Goal: Find specific page/section: Find specific page/section

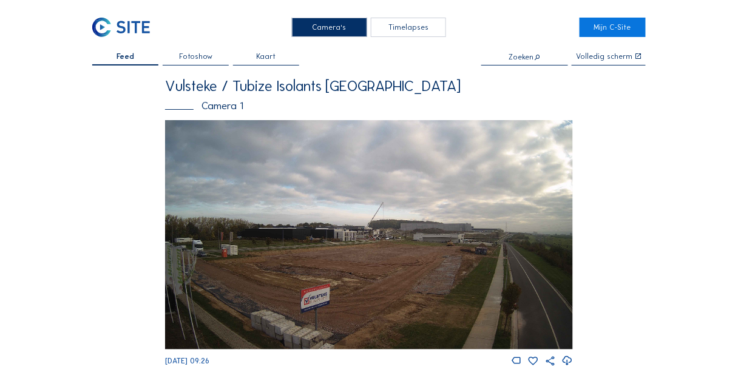
click at [375, 216] on img at bounding box center [369, 235] width 408 height 230
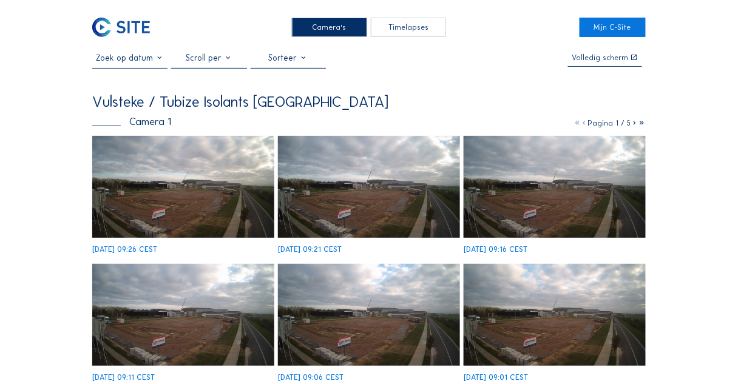
click at [217, 196] on img at bounding box center [183, 187] width 182 height 103
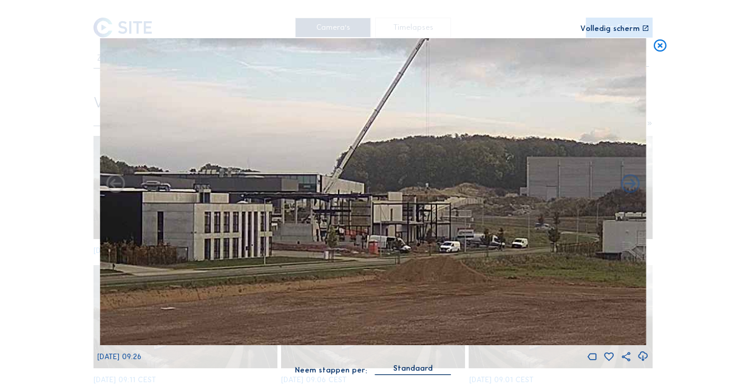
drag, startPoint x: 381, startPoint y: 199, endPoint x: 371, endPoint y: 197, distance: 9.8
click at [371, 197] on img at bounding box center [373, 191] width 546 height 307
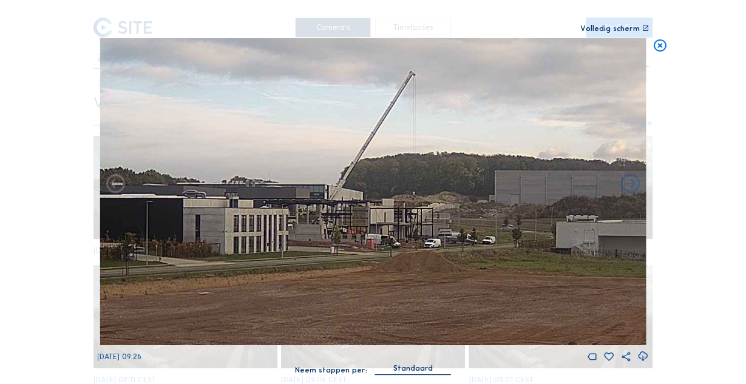
click at [369, 205] on img at bounding box center [373, 191] width 546 height 307
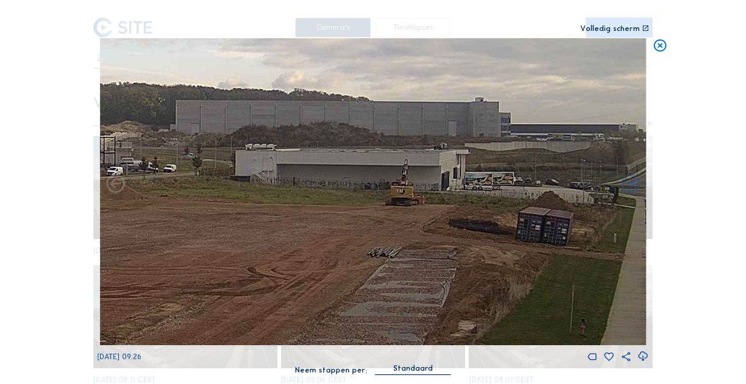
drag, startPoint x: 484, startPoint y: 224, endPoint x: 466, endPoint y: 228, distance: 18.7
click at [466, 228] on img at bounding box center [373, 191] width 546 height 307
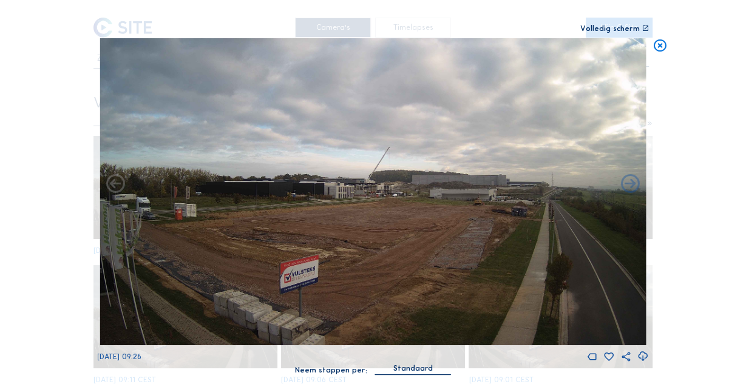
click at [379, 252] on img at bounding box center [373, 191] width 546 height 307
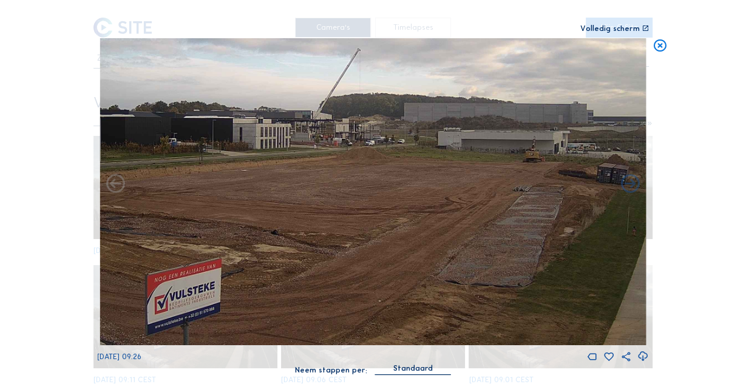
drag, startPoint x: 306, startPoint y: 242, endPoint x: 537, endPoint y: 231, distance: 231.6
click at [549, 231] on img at bounding box center [373, 191] width 546 height 307
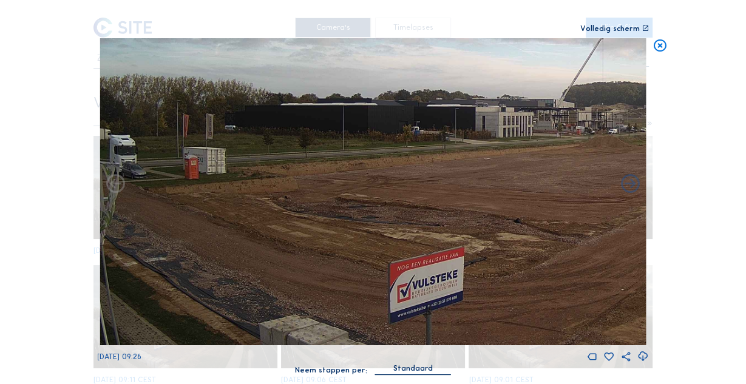
click at [362, 225] on img at bounding box center [373, 191] width 546 height 307
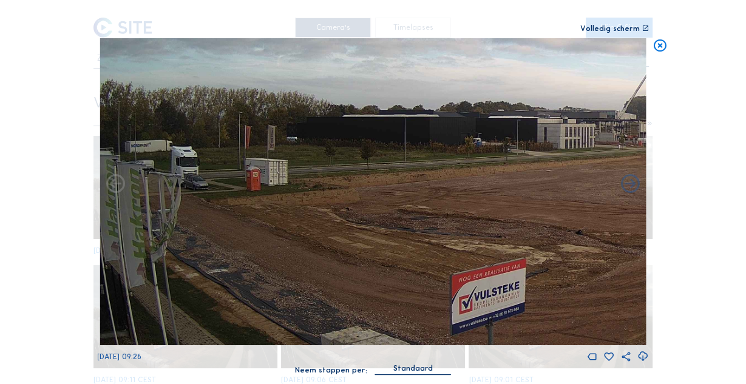
drag, startPoint x: 229, startPoint y: 185, endPoint x: 314, endPoint y: 191, distance: 85.2
click at [313, 192] on img at bounding box center [373, 191] width 546 height 307
